Goal: Transaction & Acquisition: Purchase product/service

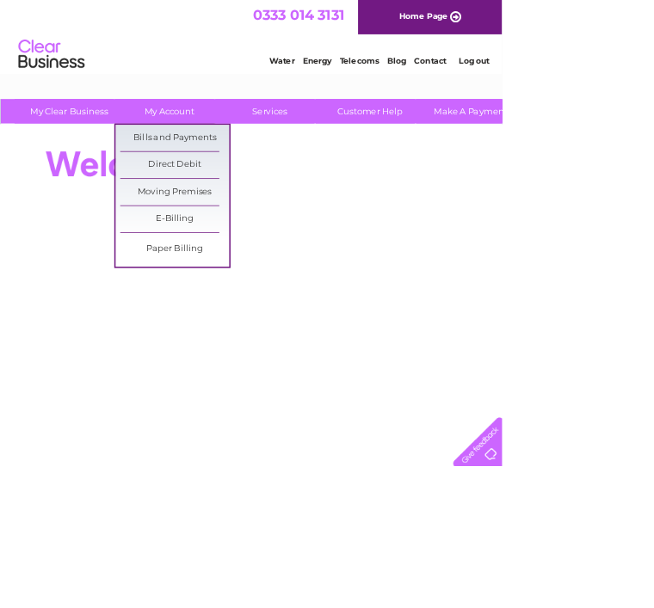
click at [242, 186] on link "Bills and Payments" at bounding box center [228, 180] width 142 height 34
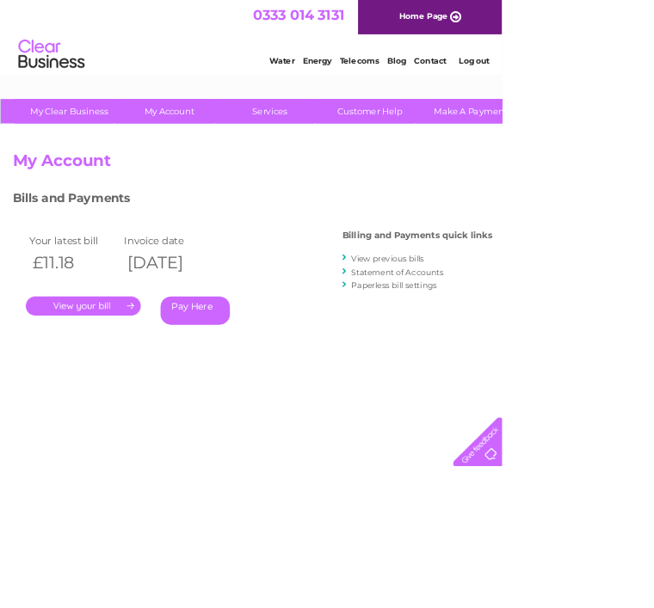
click at [143, 406] on link "." at bounding box center [109, 398] width 150 height 25
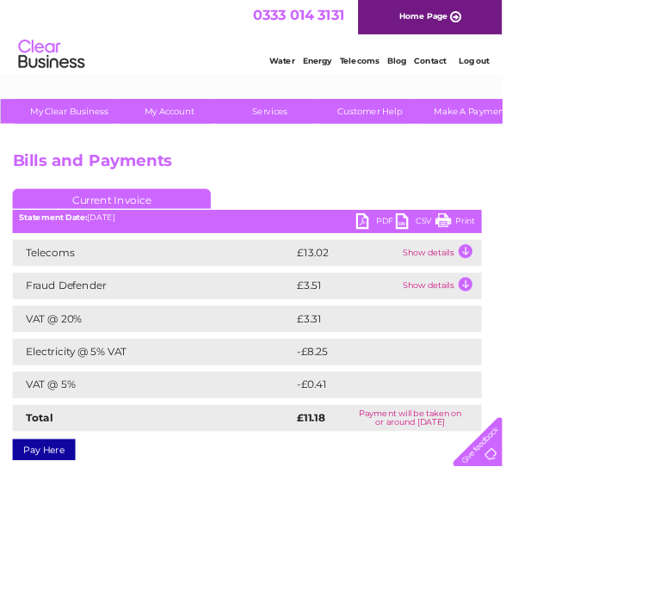
click at [59, 591] on link "Pay Here" at bounding box center [57, 586] width 82 height 28
